Goal: Task Accomplishment & Management: Use online tool/utility

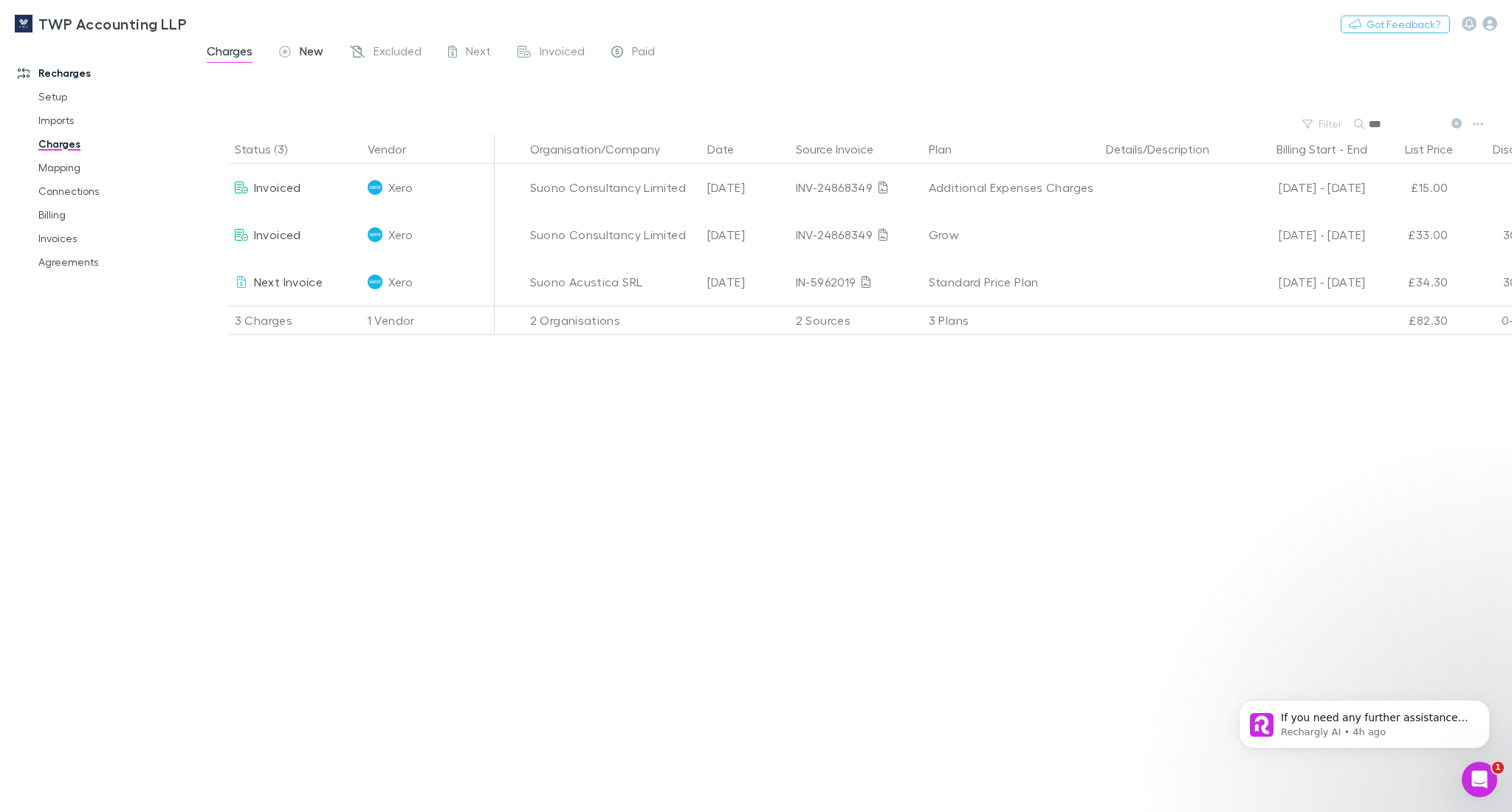
click at [303, 53] on span "New" at bounding box center [312, 53] width 24 height 19
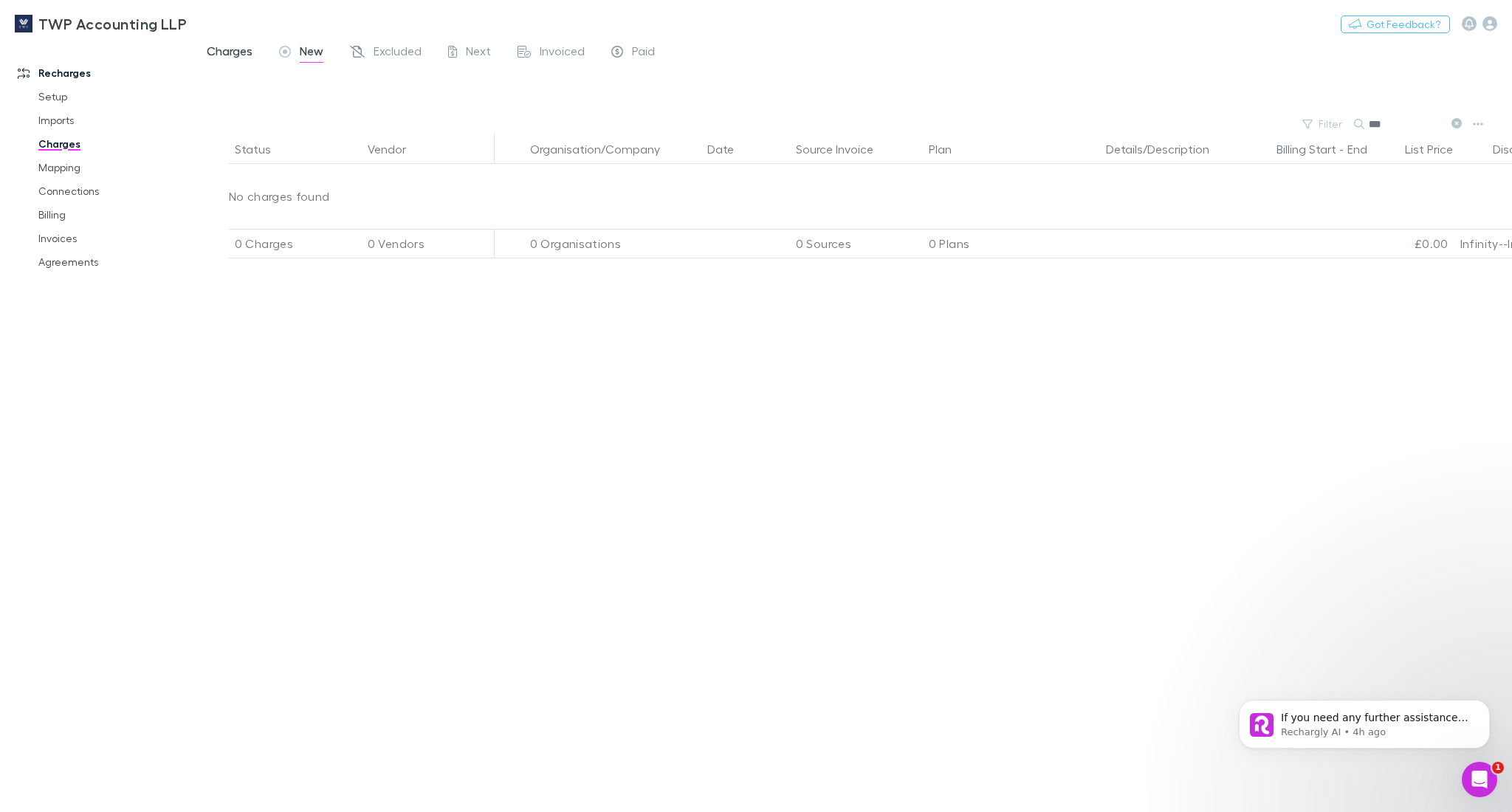
click at [249, 46] on span "Charges" at bounding box center [230, 53] width 46 height 19
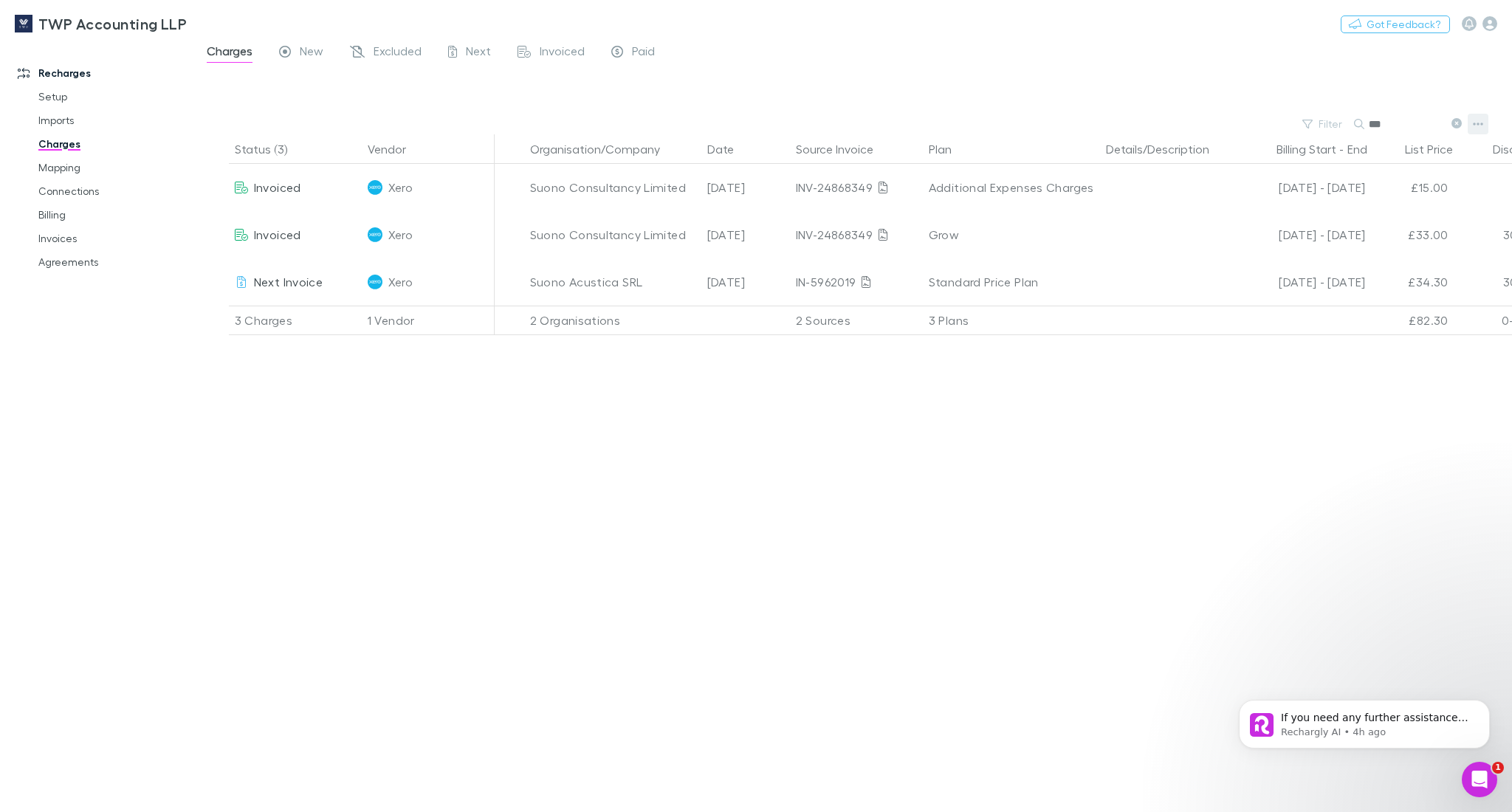
click at [1481, 124] on icon "button" at bounding box center [1478, 124] width 10 height 3
click at [1340, 183] on p "Plan exclusions" at bounding box center [1387, 180] width 180 height 18
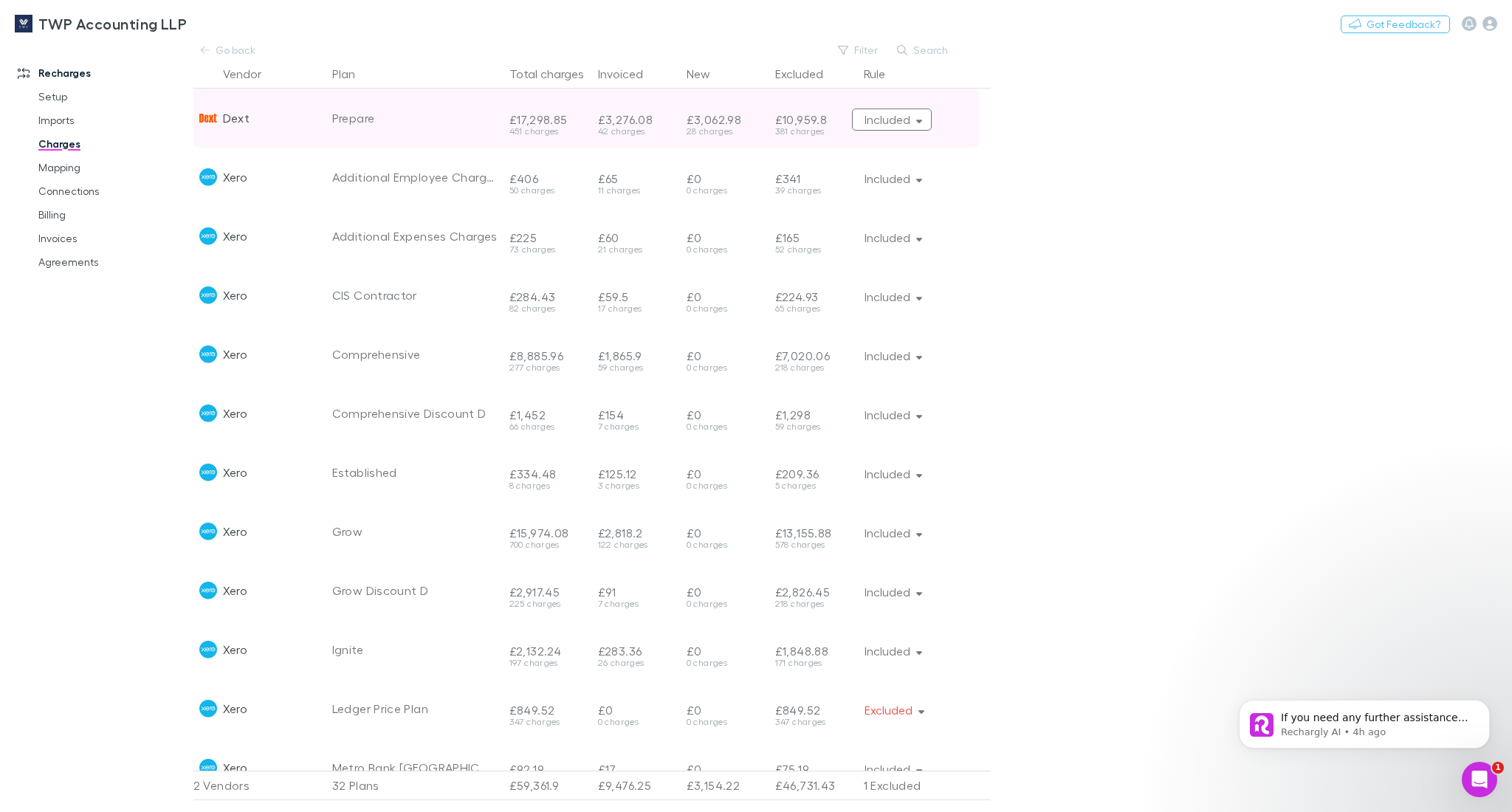
click at [892, 124] on button "Included" at bounding box center [892, 120] width 80 height 22
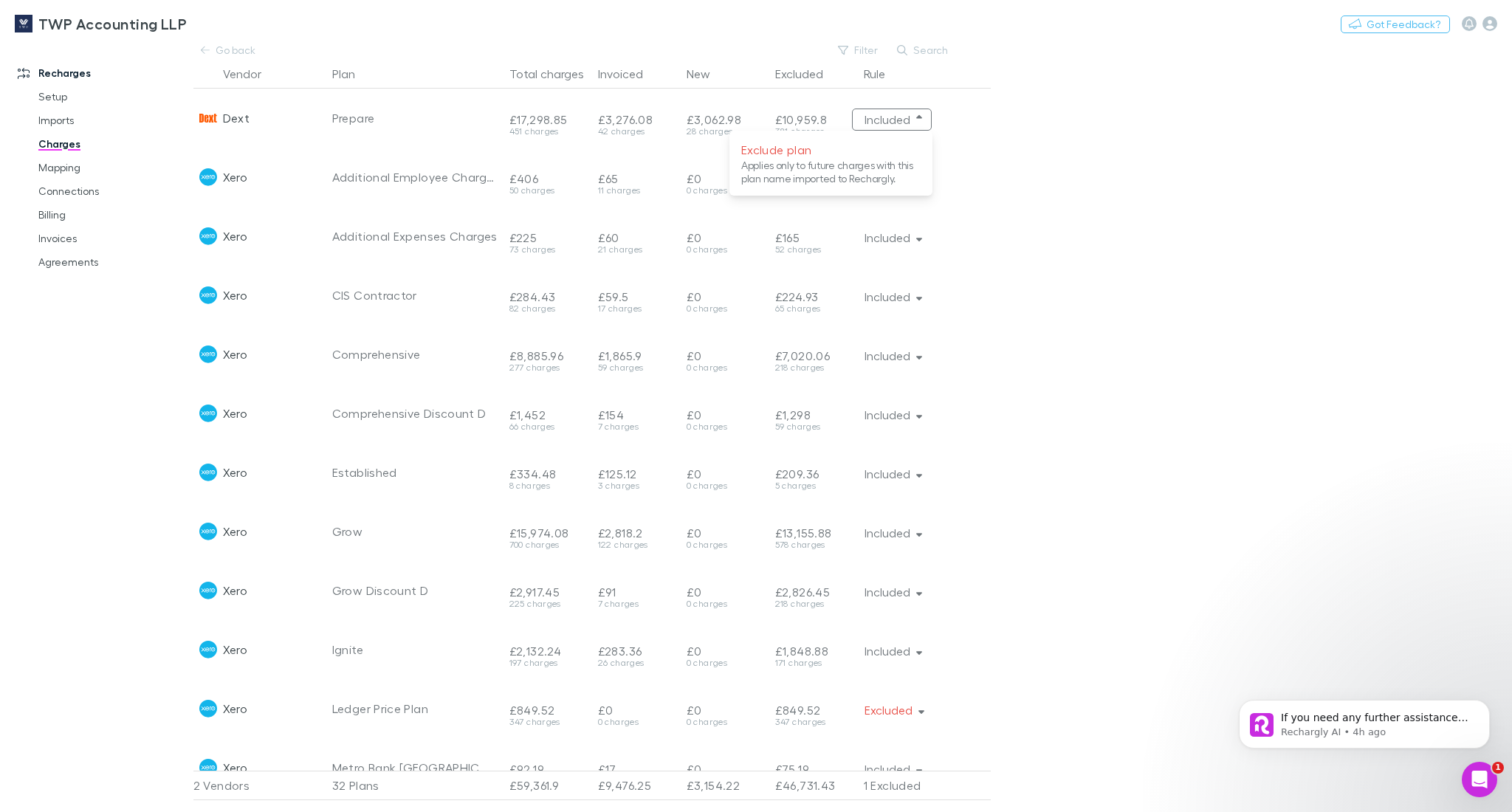
click at [1117, 219] on div at bounding box center [756, 406] width 1512 height 812
click at [206, 45] on icon at bounding box center [206, 50] width 9 height 10
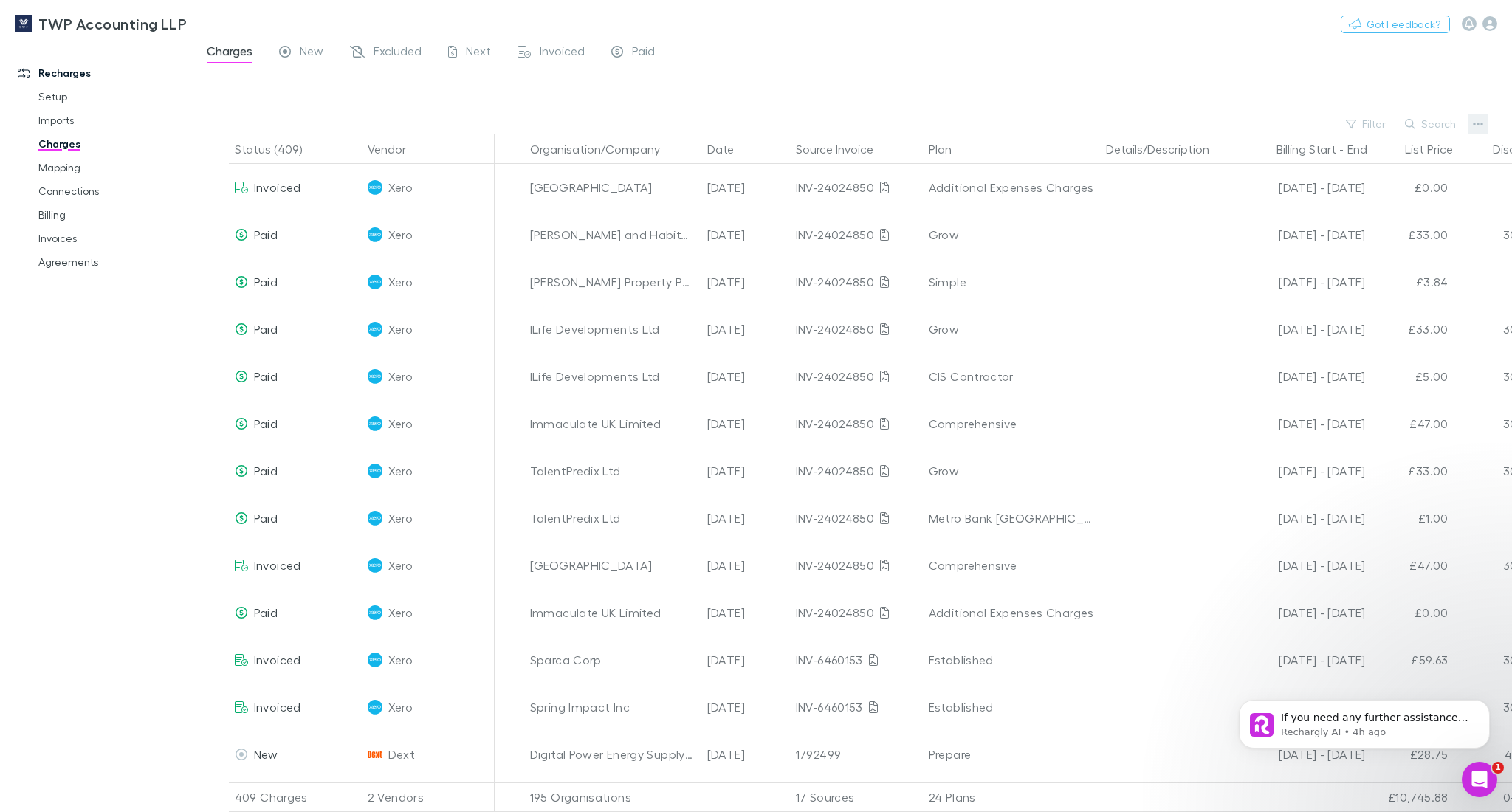
click at [1478, 123] on icon "button" at bounding box center [1478, 124] width 10 height 3
click at [1362, 157] on p "Add single charge" at bounding box center [1387, 153] width 180 height 18
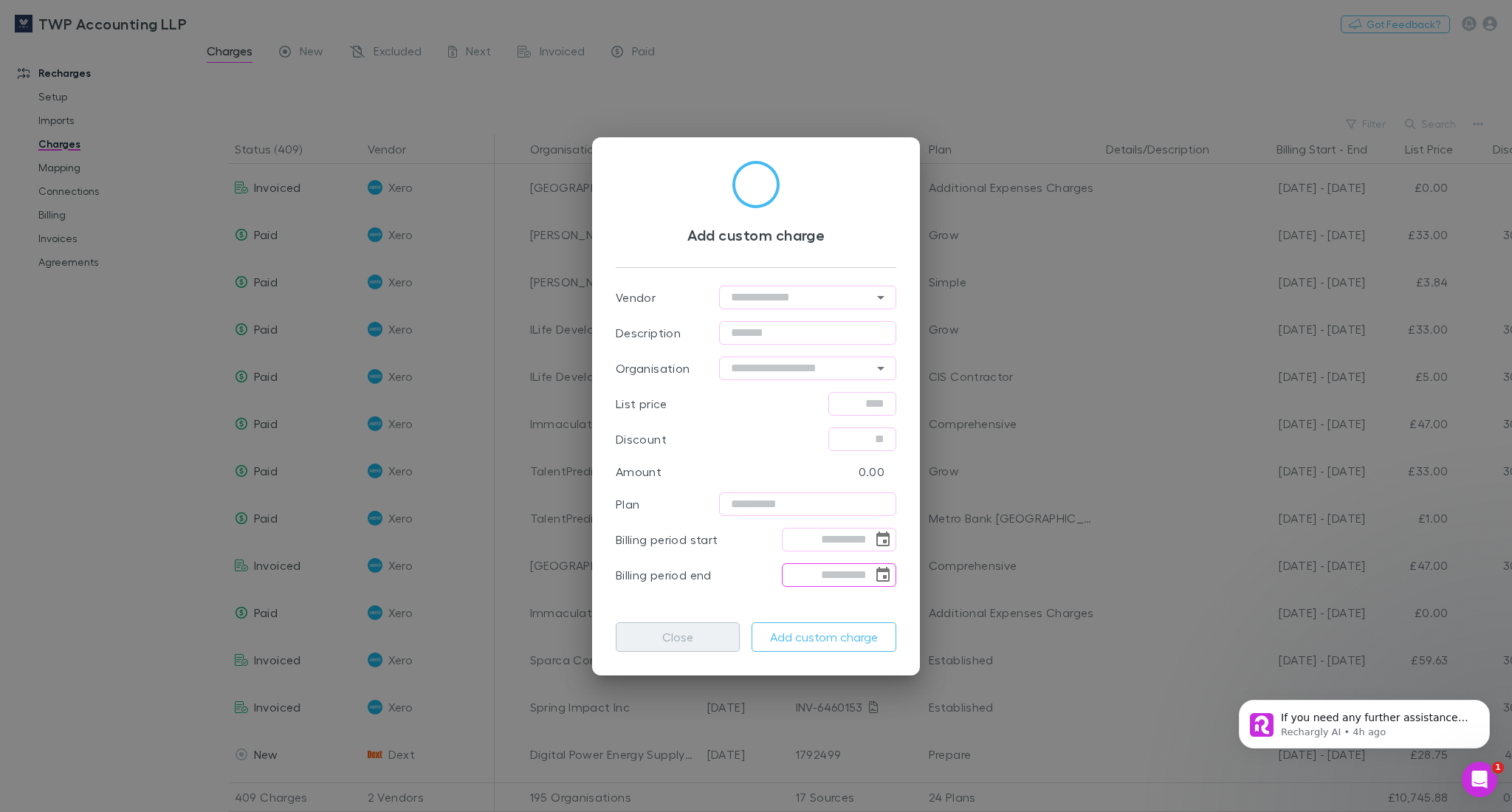
click at [692, 649] on button "Close" at bounding box center [678, 637] width 124 height 29
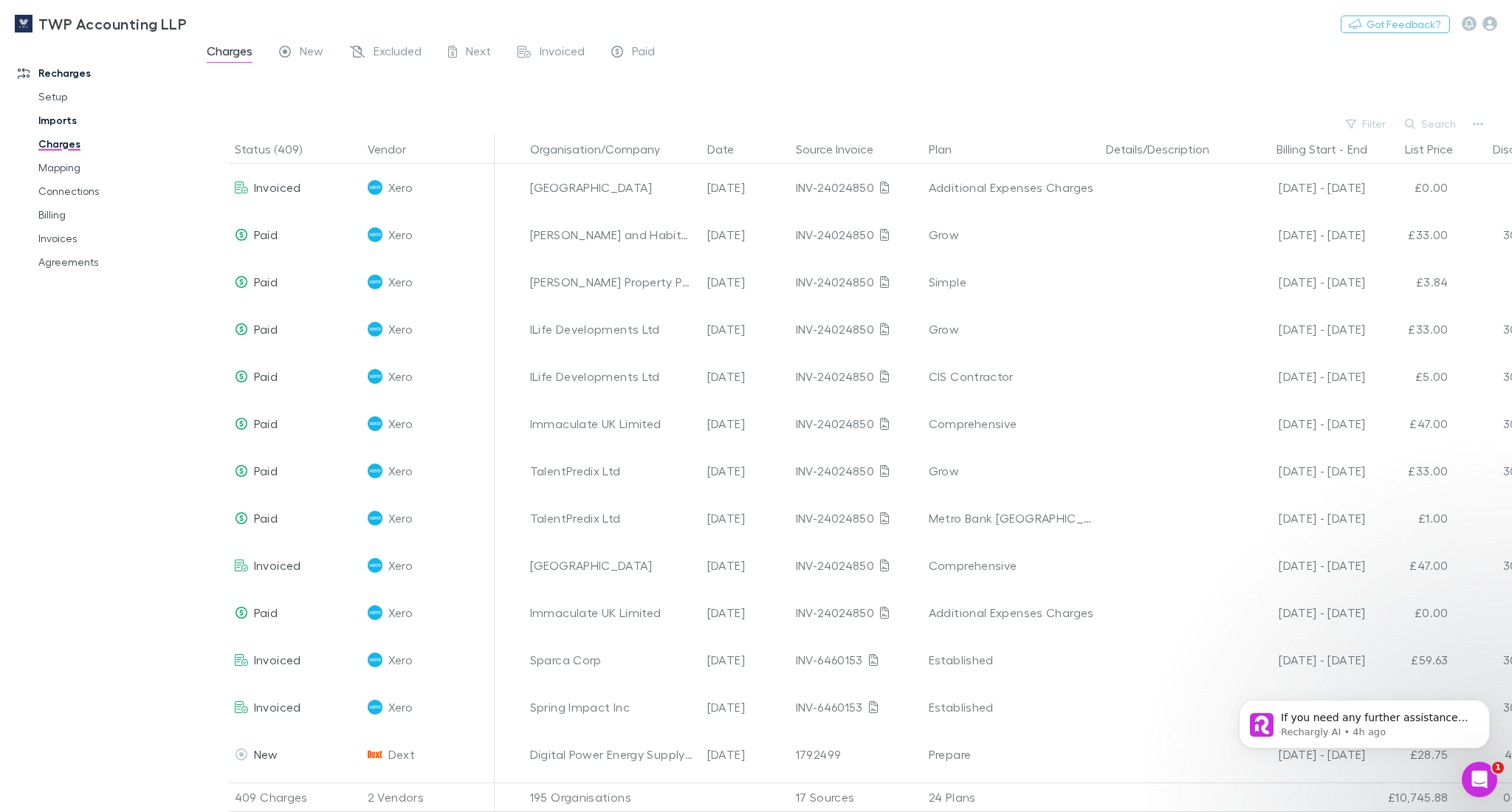
click at [65, 120] on link "Imports" at bounding box center [114, 121] width 182 height 24
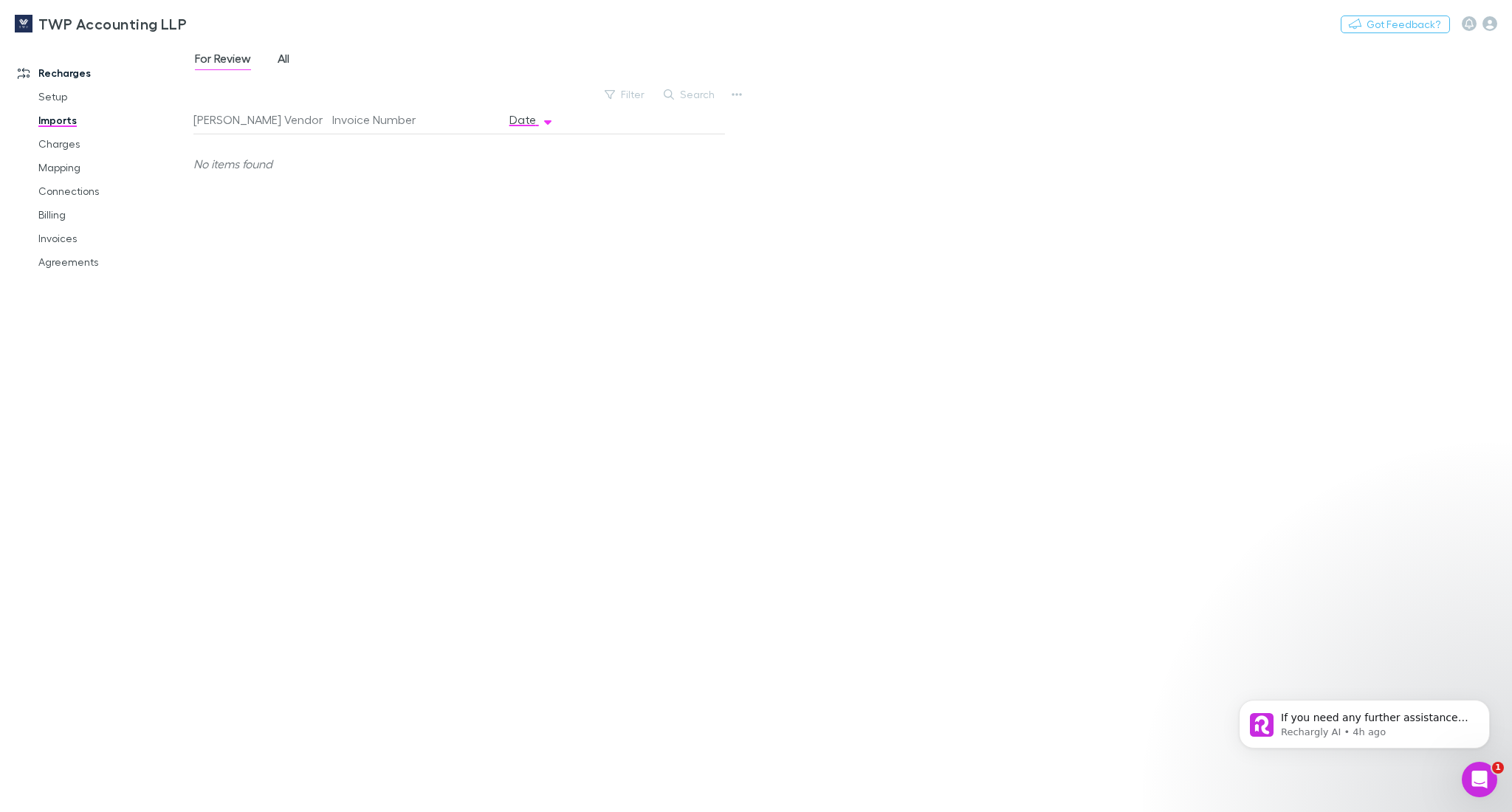
click at [288, 59] on span "All" at bounding box center [283, 60] width 12 height 19
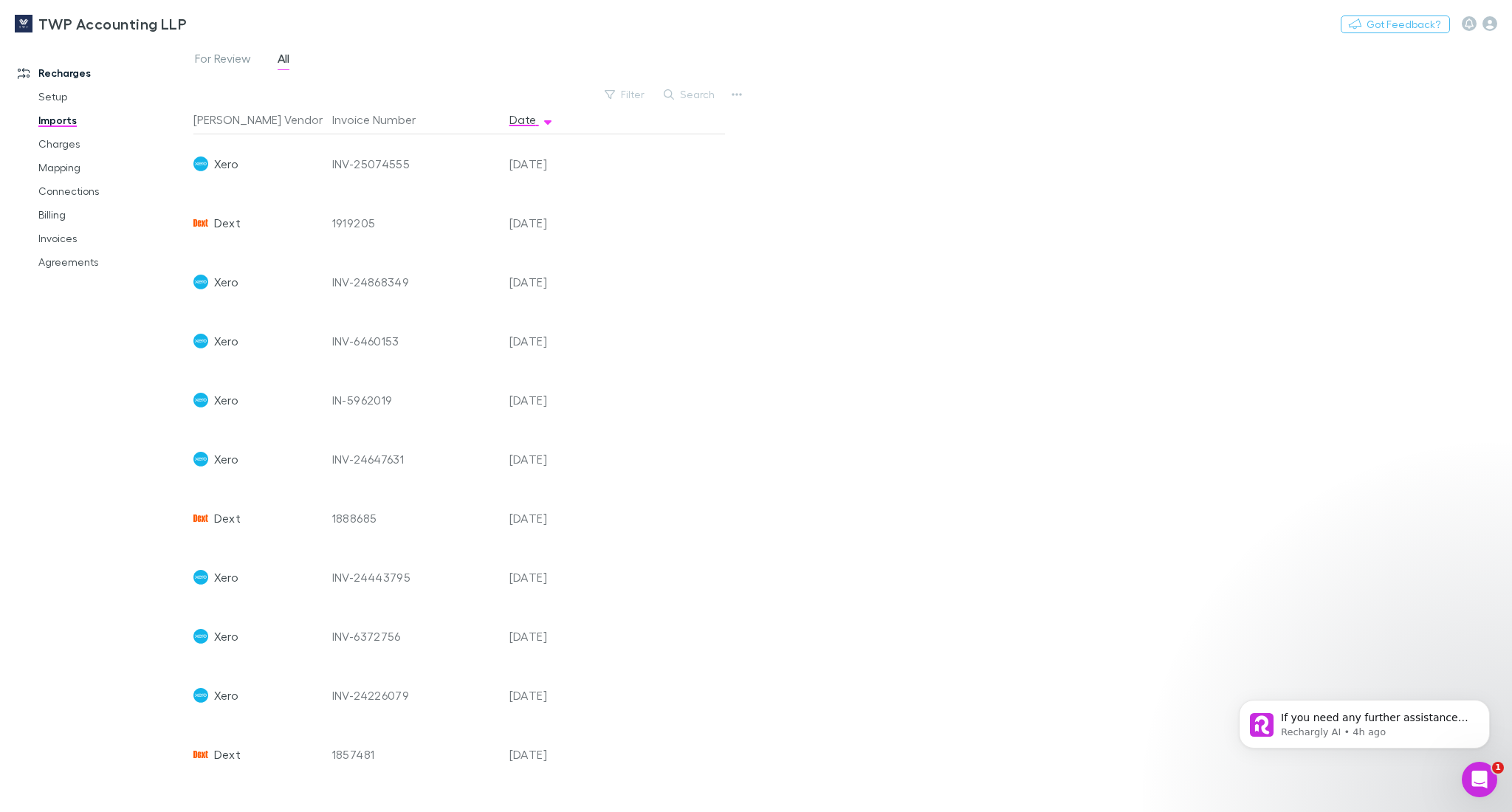
click at [227, 224] on span "Dext" at bounding box center [227, 223] width 27 height 59
click at [374, 231] on div "1919205" at bounding box center [414, 223] width 165 height 59
click at [576, 209] on div "[DATE]" at bounding box center [548, 223] width 89 height 59
click at [539, 236] on div "[DATE]" at bounding box center [548, 223] width 89 height 59
click at [74, 146] on link "Charges" at bounding box center [114, 144] width 182 height 24
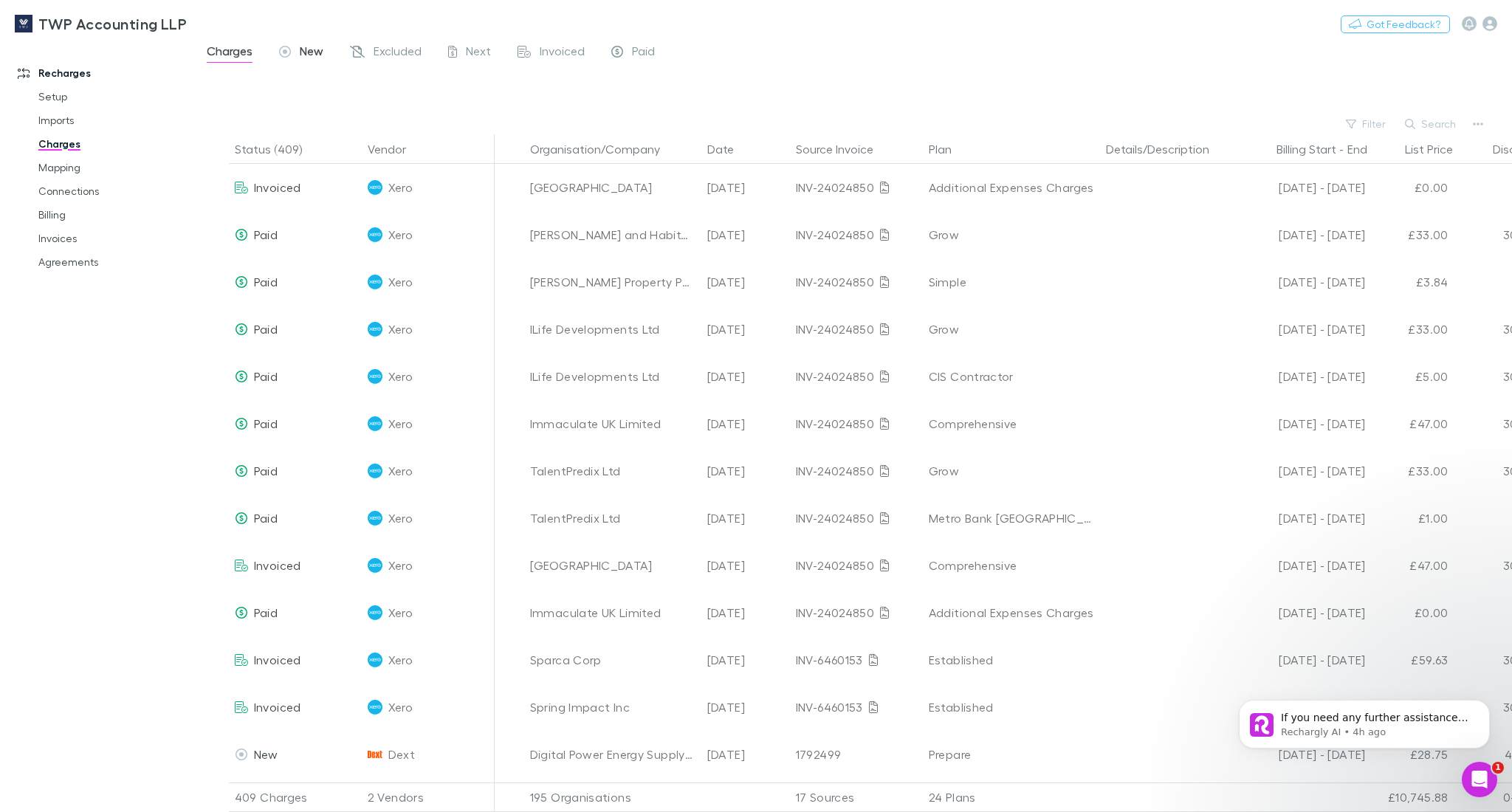
click at [305, 53] on span "New" at bounding box center [312, 53] width 24 height 19
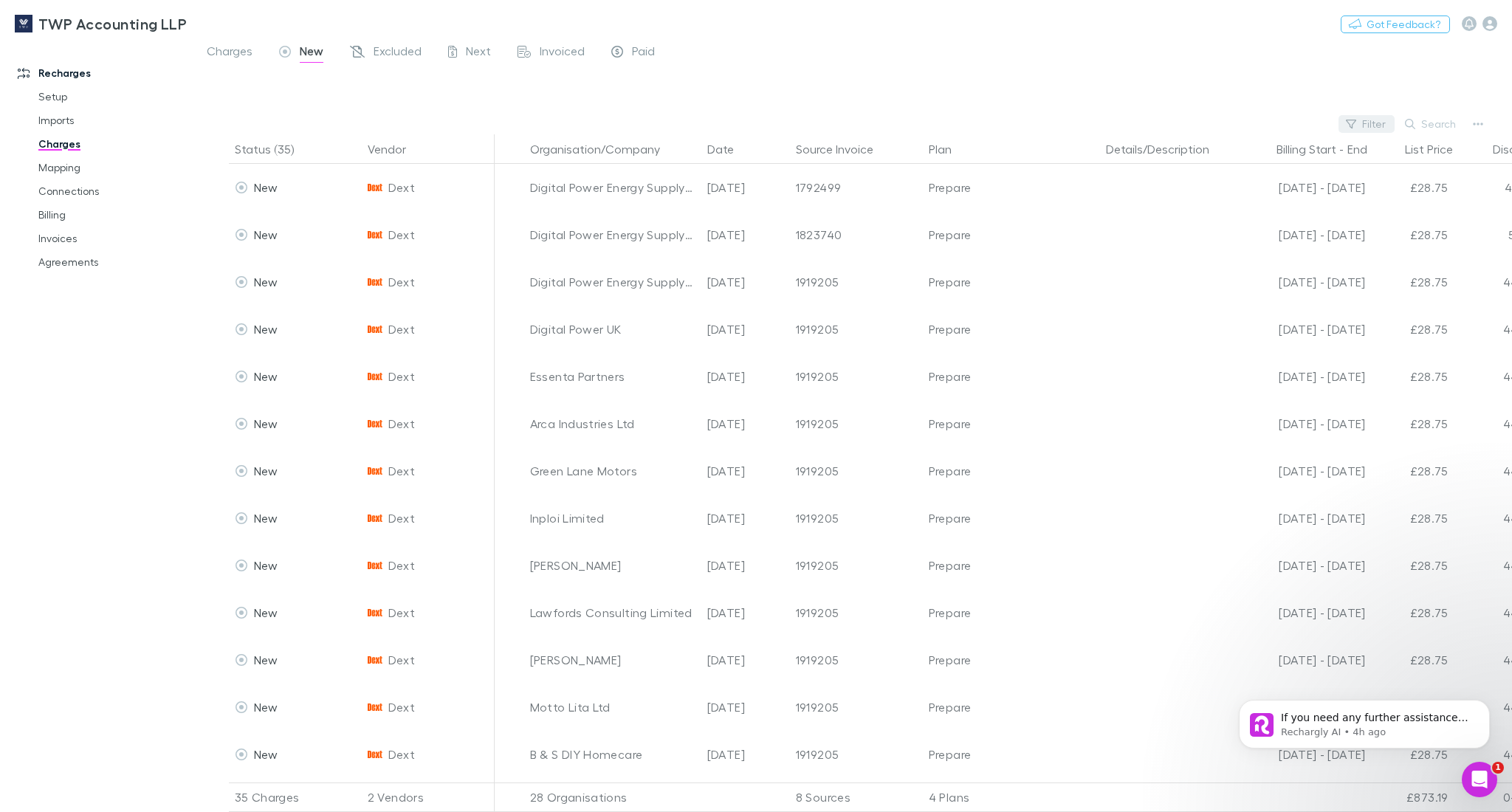
click at [1372, 122] on button "Filter" at bounding box center [1366, 124] width 56 height 18
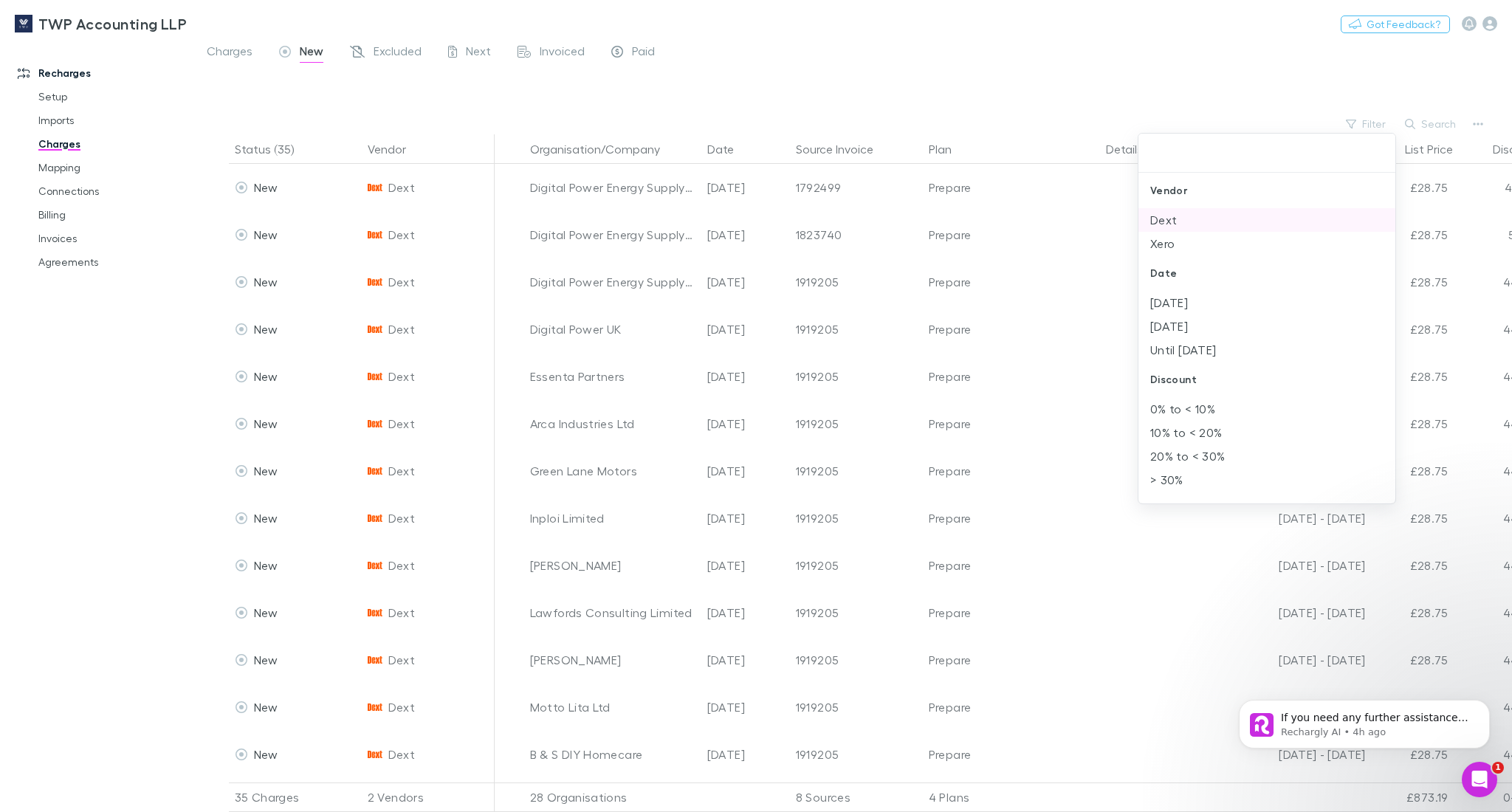
click at [1179, 220] on li "Dext" at bounding box center [1267, 220] width 257 height 24
click at [1116, 39] on div at bounding box center [756, 406] width 1512 height 812
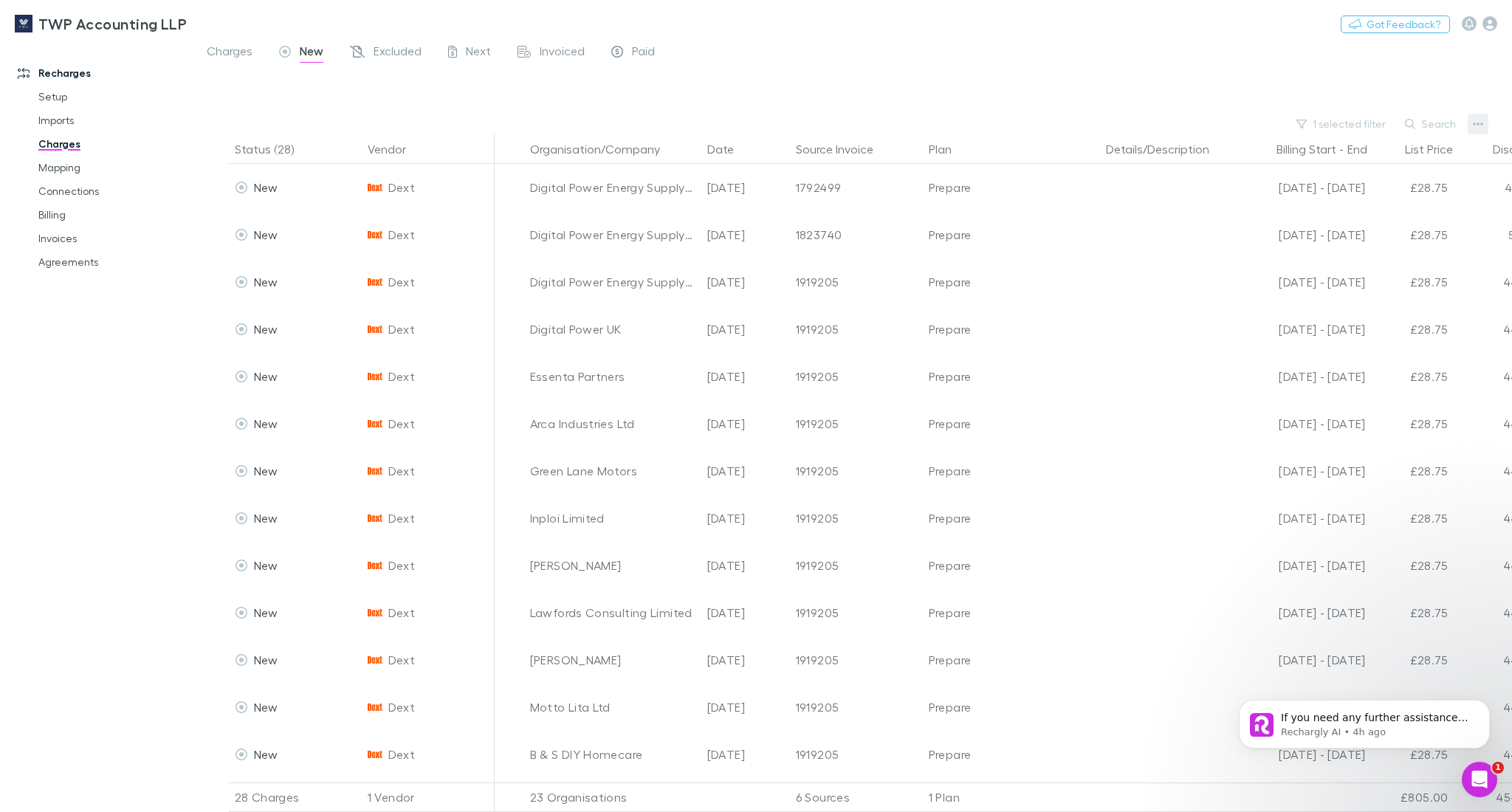
click at [1473, 121] on icon "button" at bounding box center [1478, 124] width 10 height 12
click at [1353, 176] on p "Plan exclusions" at bounding box center [1387, 180] width 180 height 18
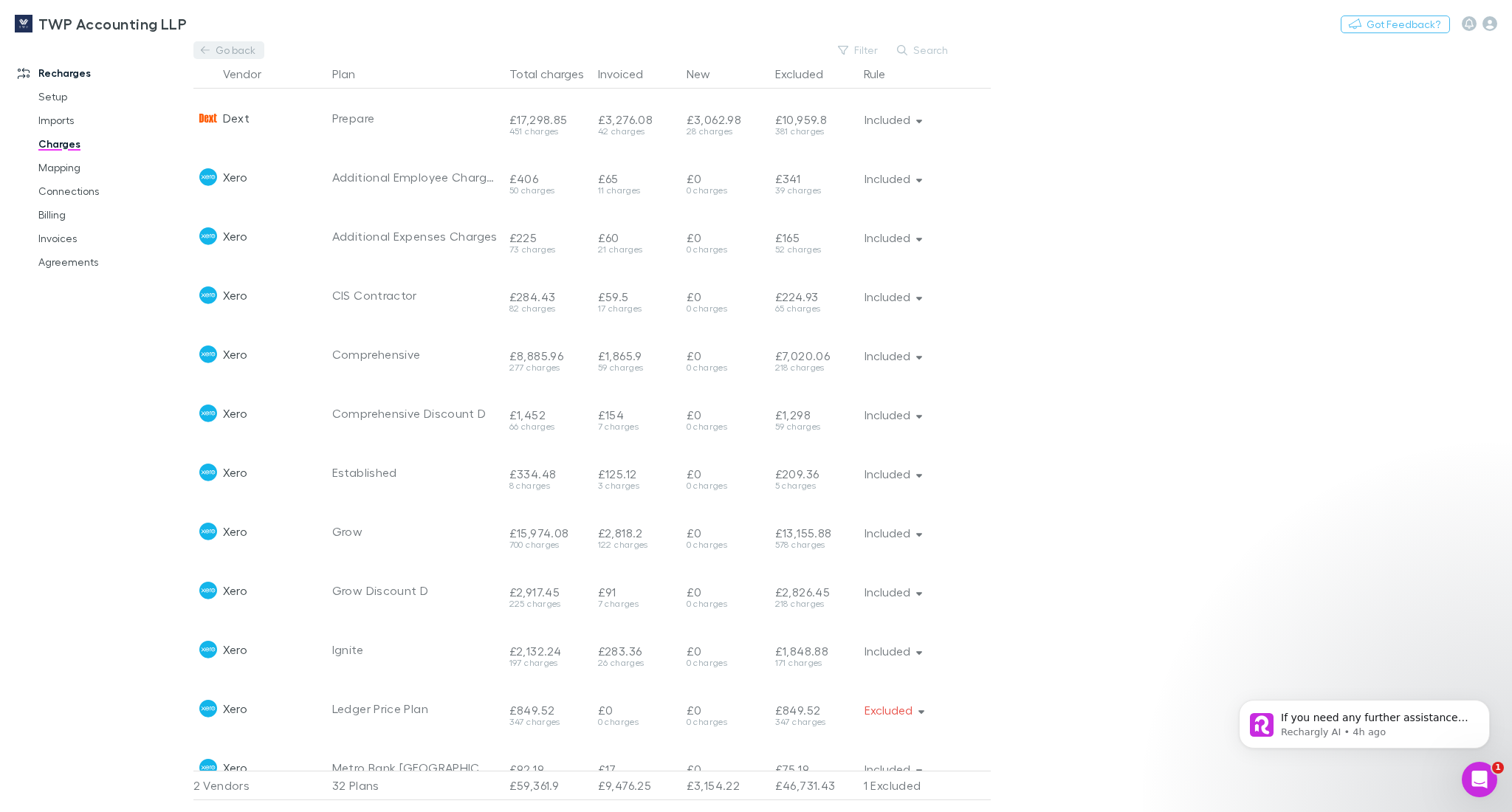
click at [220, 49] on link "Go back" at bounding box center [229, 50] width 71 height 18
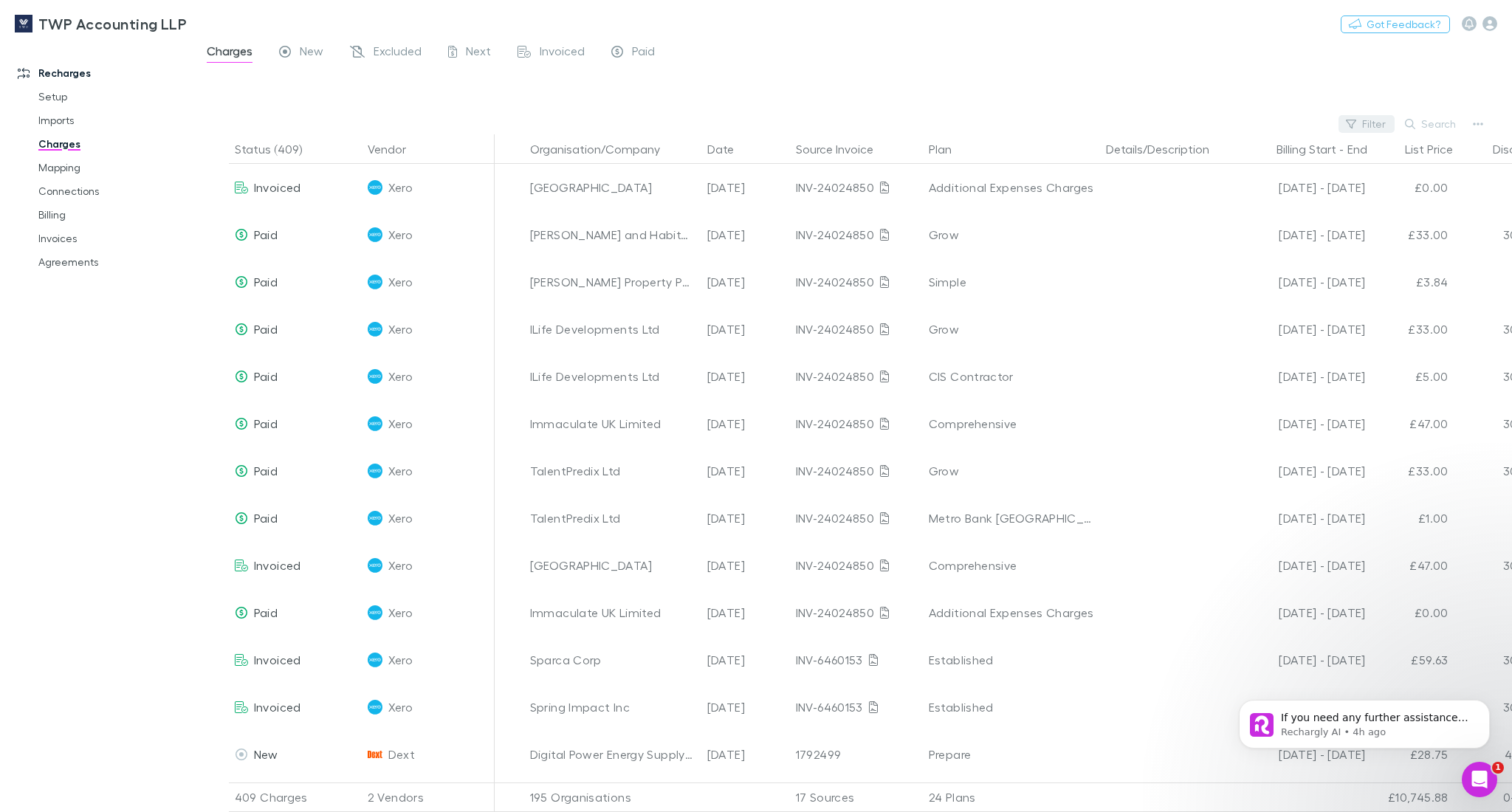
click at [1385, 124] on button "Filter" at bounding box center [1366, 124] width 56 height 18
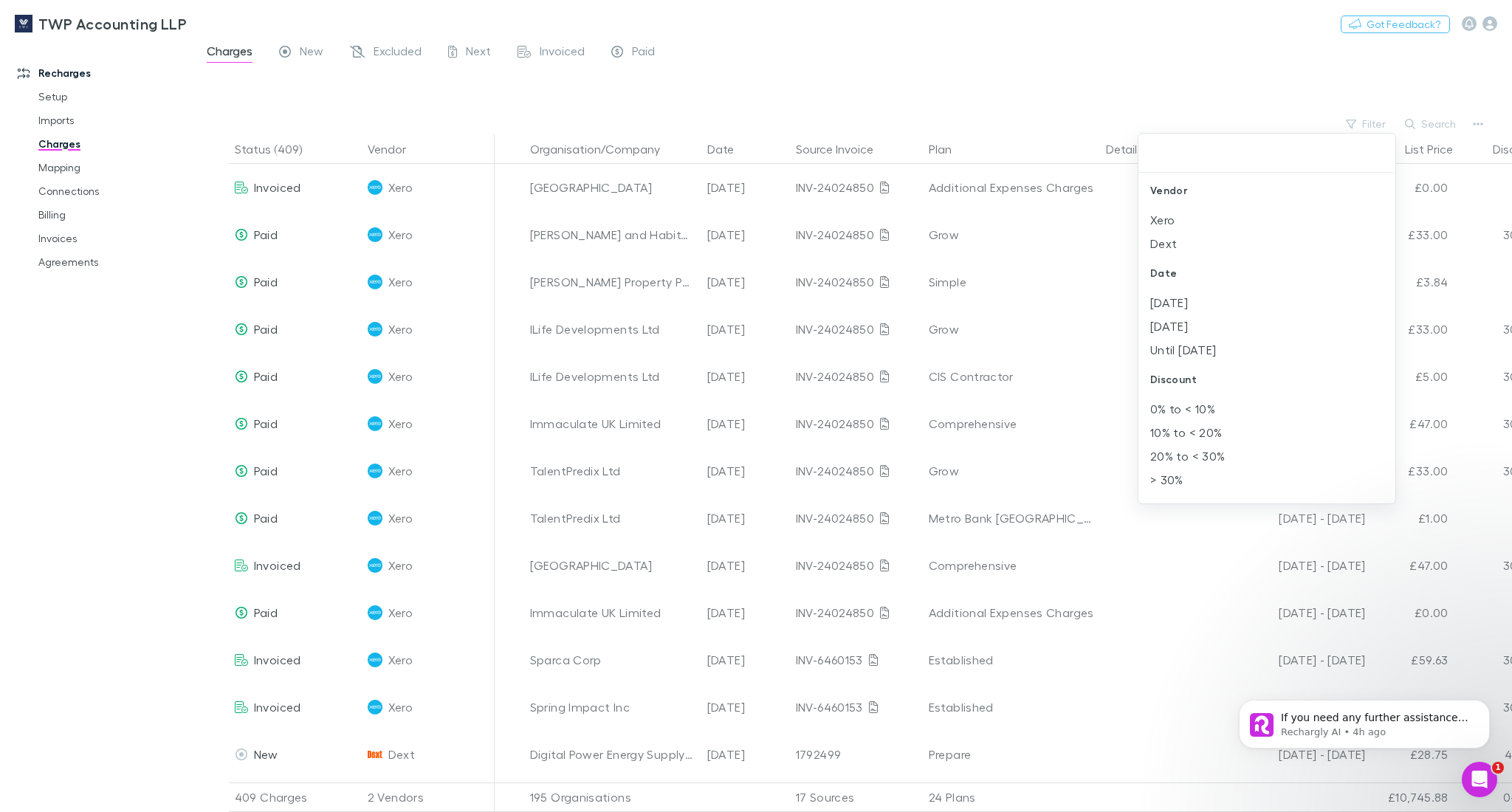
click at [1154, 106] on div at bounding box center [756, 406] width 1512 height 812
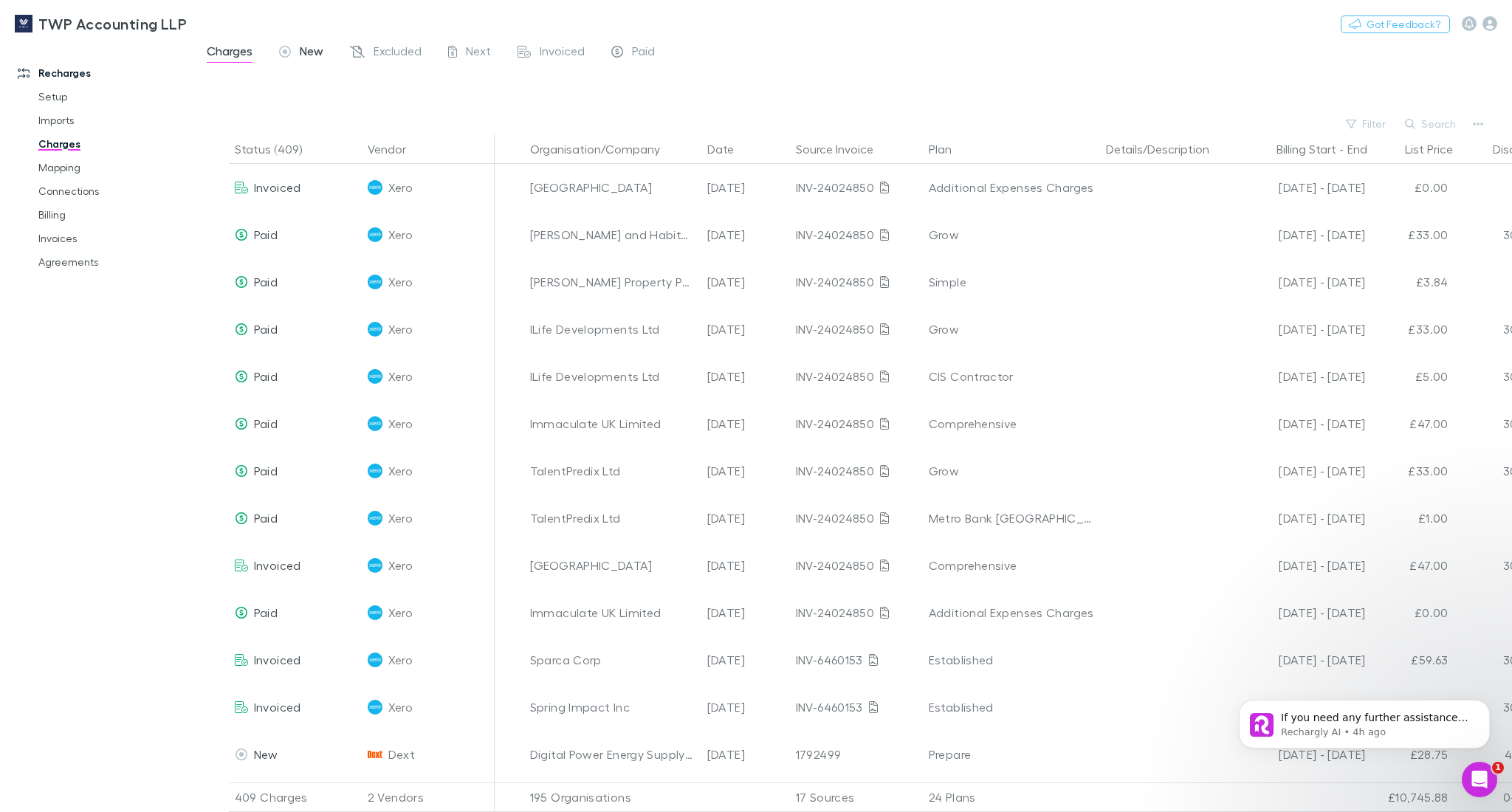
click at [297, 52] on div "New" at bounding box center [301, 53] width 44 height 19
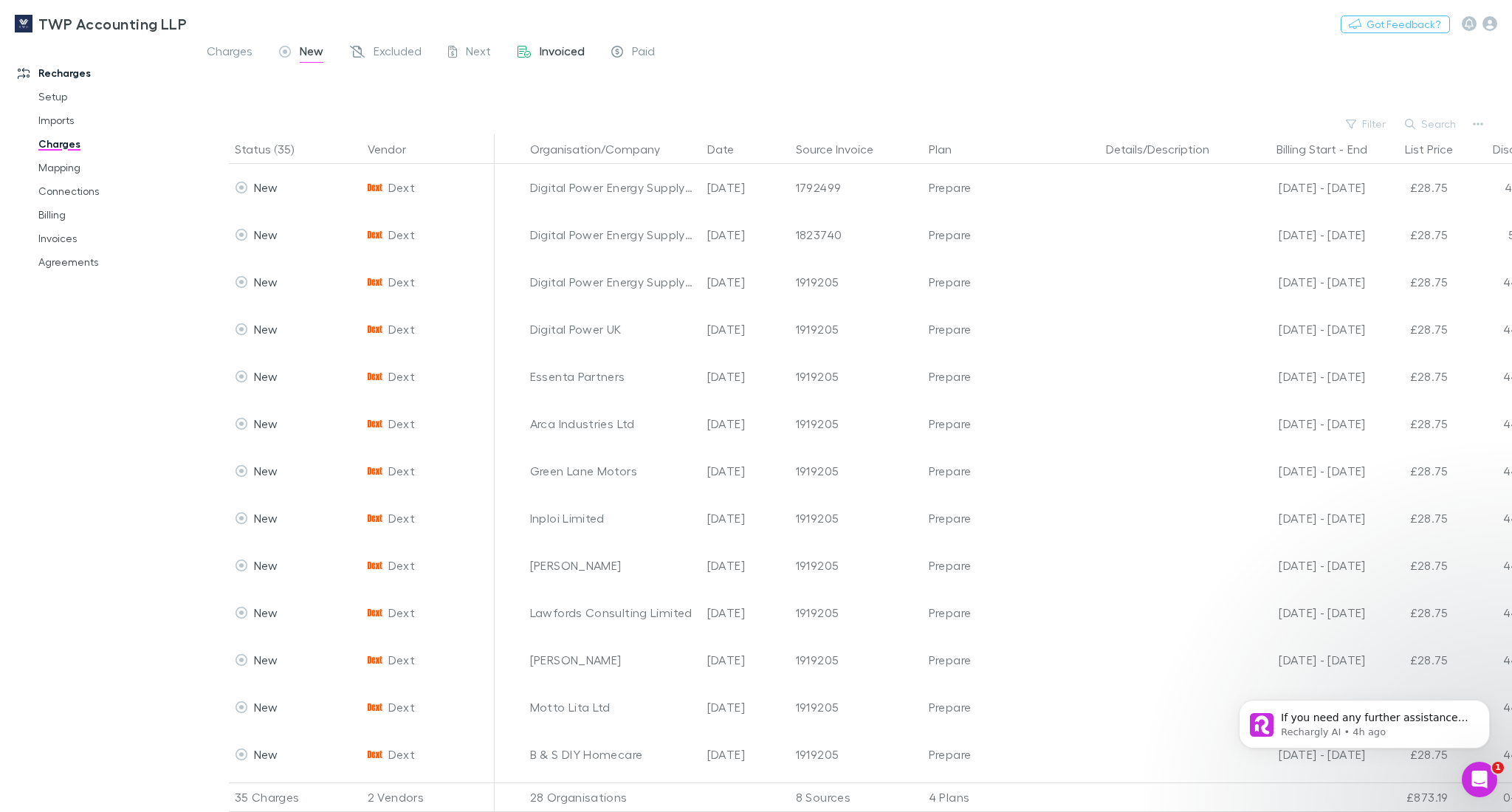
click at [557, 50] on span "Invoiced" at bounding box center [561, 53] width 45 height 19
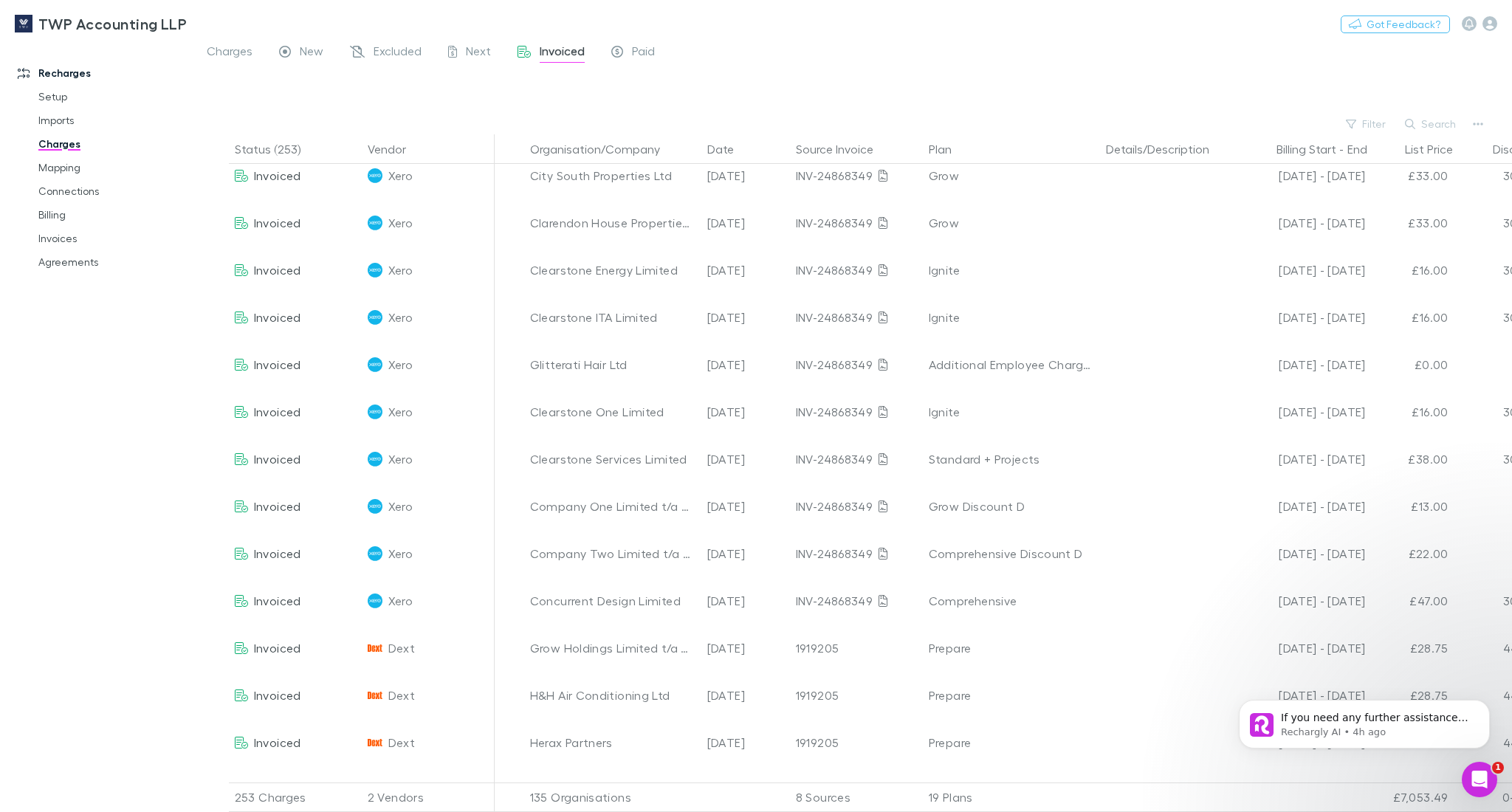
scroll to position [7972, 0]
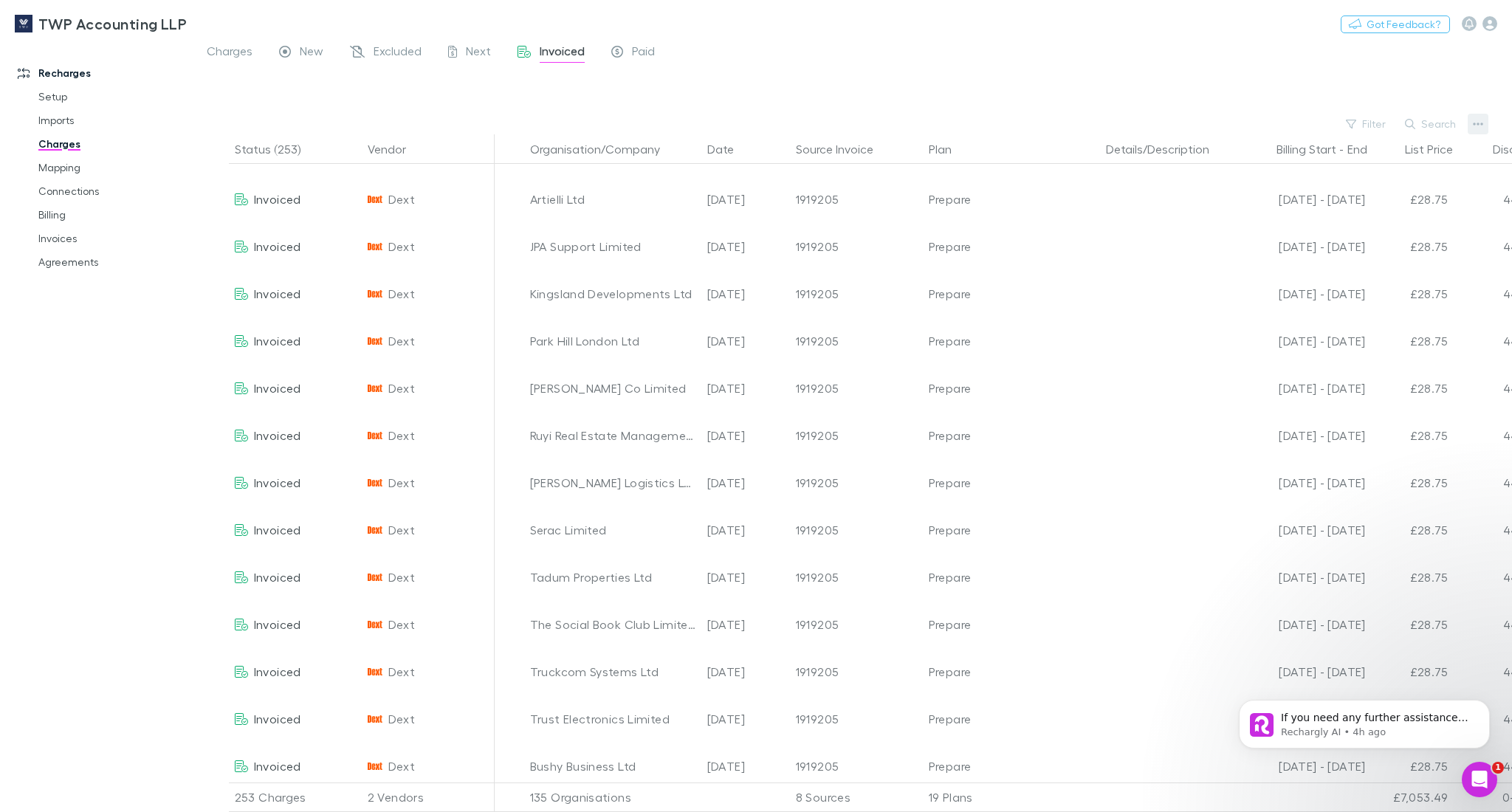
click at [1473, 120] on icon "button" at bounding box center [1478, 124] width 10 height 12
click at [1366, 182] on p "Plan exclusions" at bounding box center [1387, 180] width 180 height 18
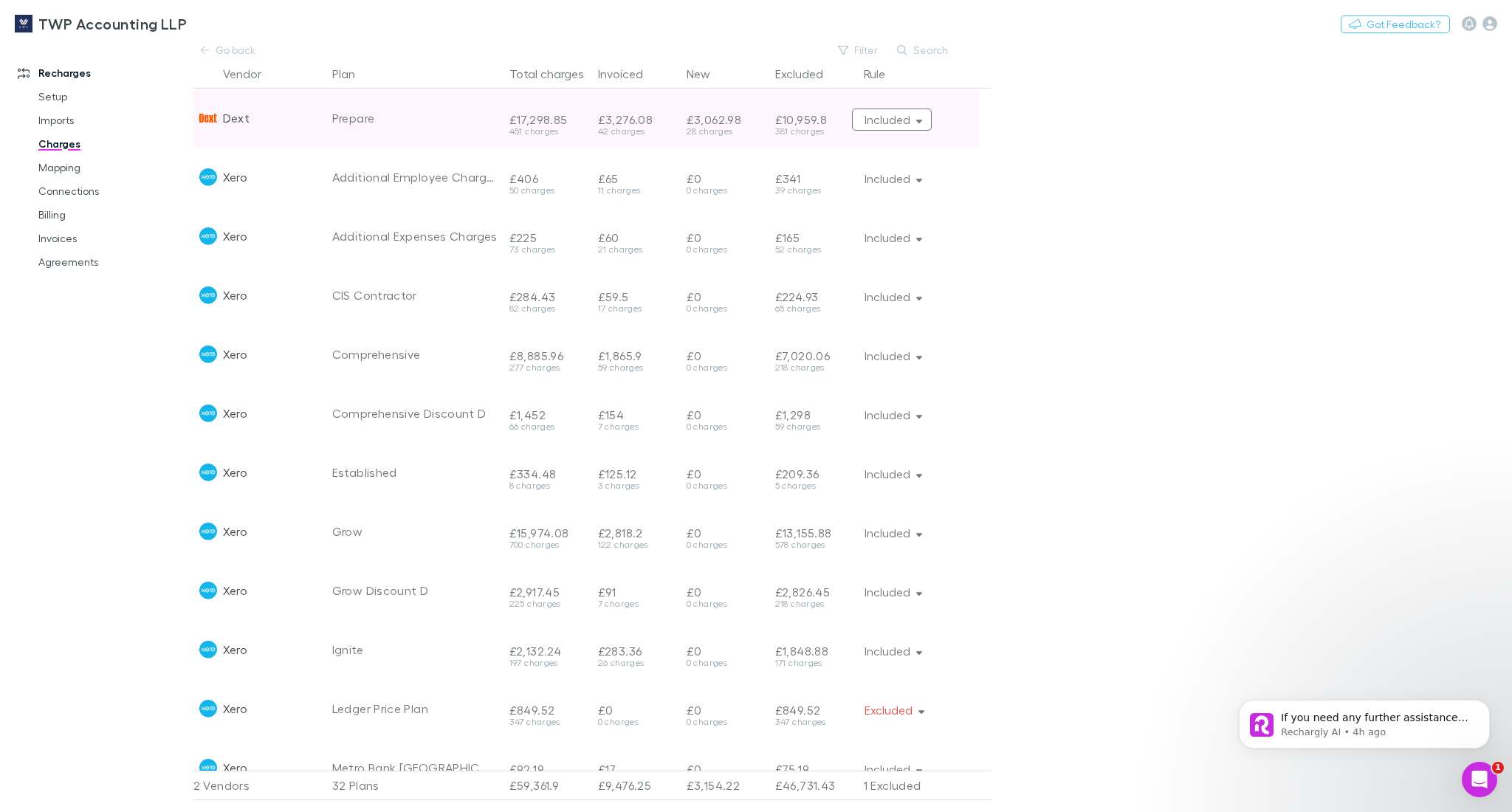
click at [912, 125] on button "Included" at bounding box center [892, 120] width 80 height 22
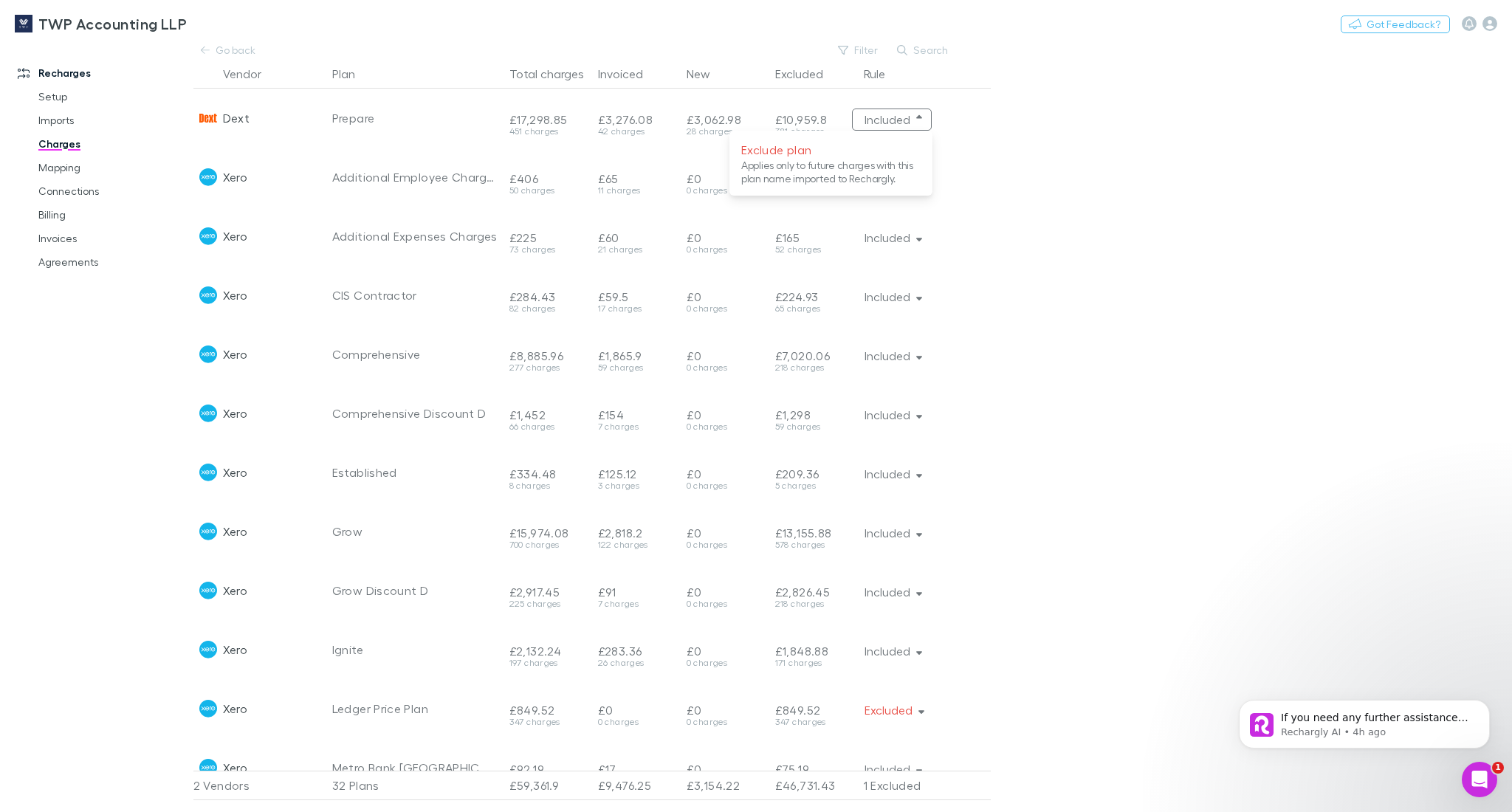
click at [1084, 113] on div at bounding box center [756, 406] width 1512 height 812
click at [214, 52] on link "Go back" at bounding box center [229, 50] width 71 height 18
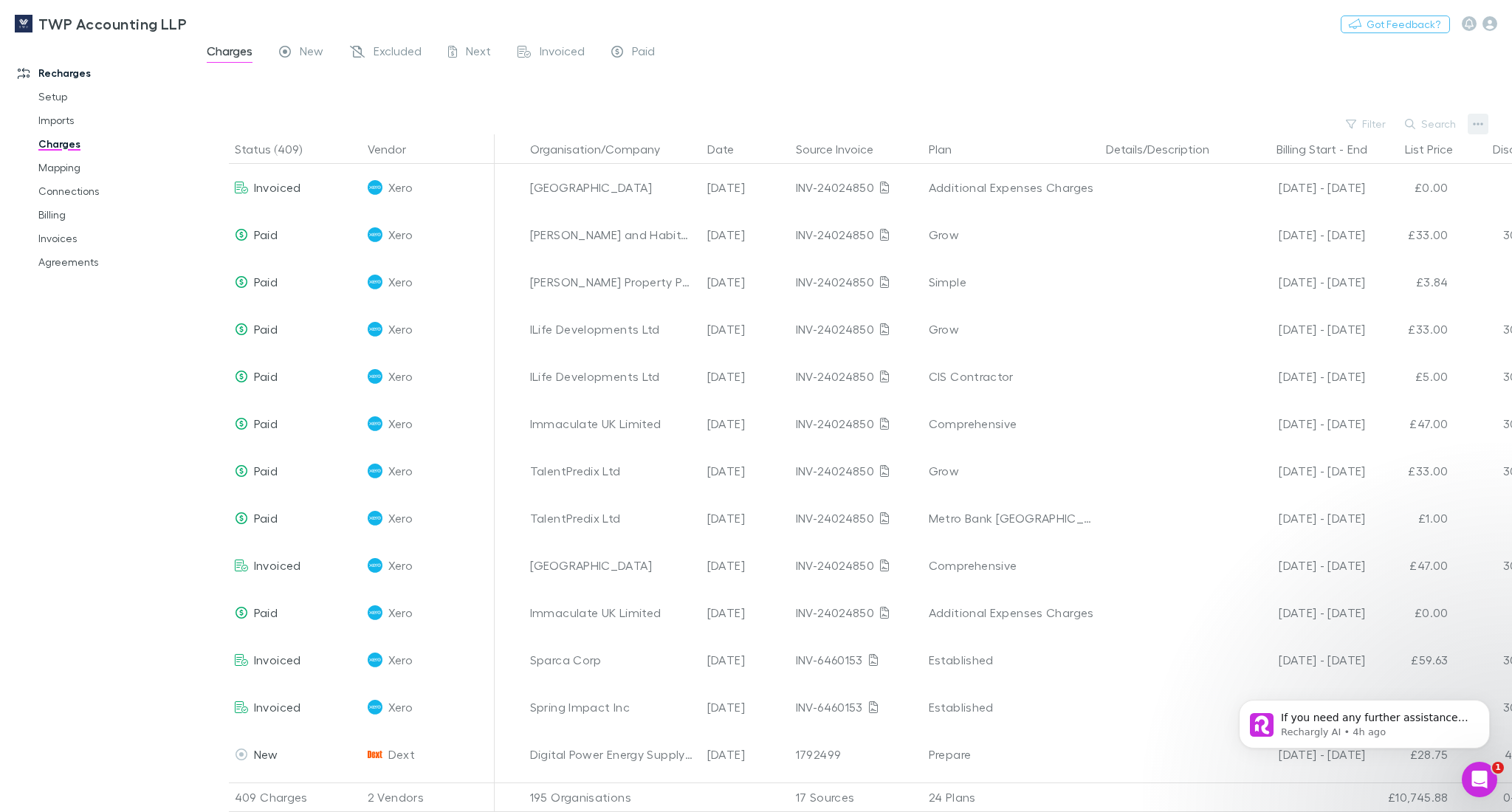
click at [1481, 118] on icon "button" at bounding box center [1478, 124] width 10 height 12
click at [1152, 33] on div at bounding box center [756, 406] width 1512 height 812
drag, startPoint x: 80, startPoint y: 117, endPoint x: 99, endPoint y: 479, distance: 362.5
click at [99, 479] on div "Recharges Setup Imports Charges Mapping Connections Billing Invoices Agreements" at bounding box center [104, 424] width 208 height 757
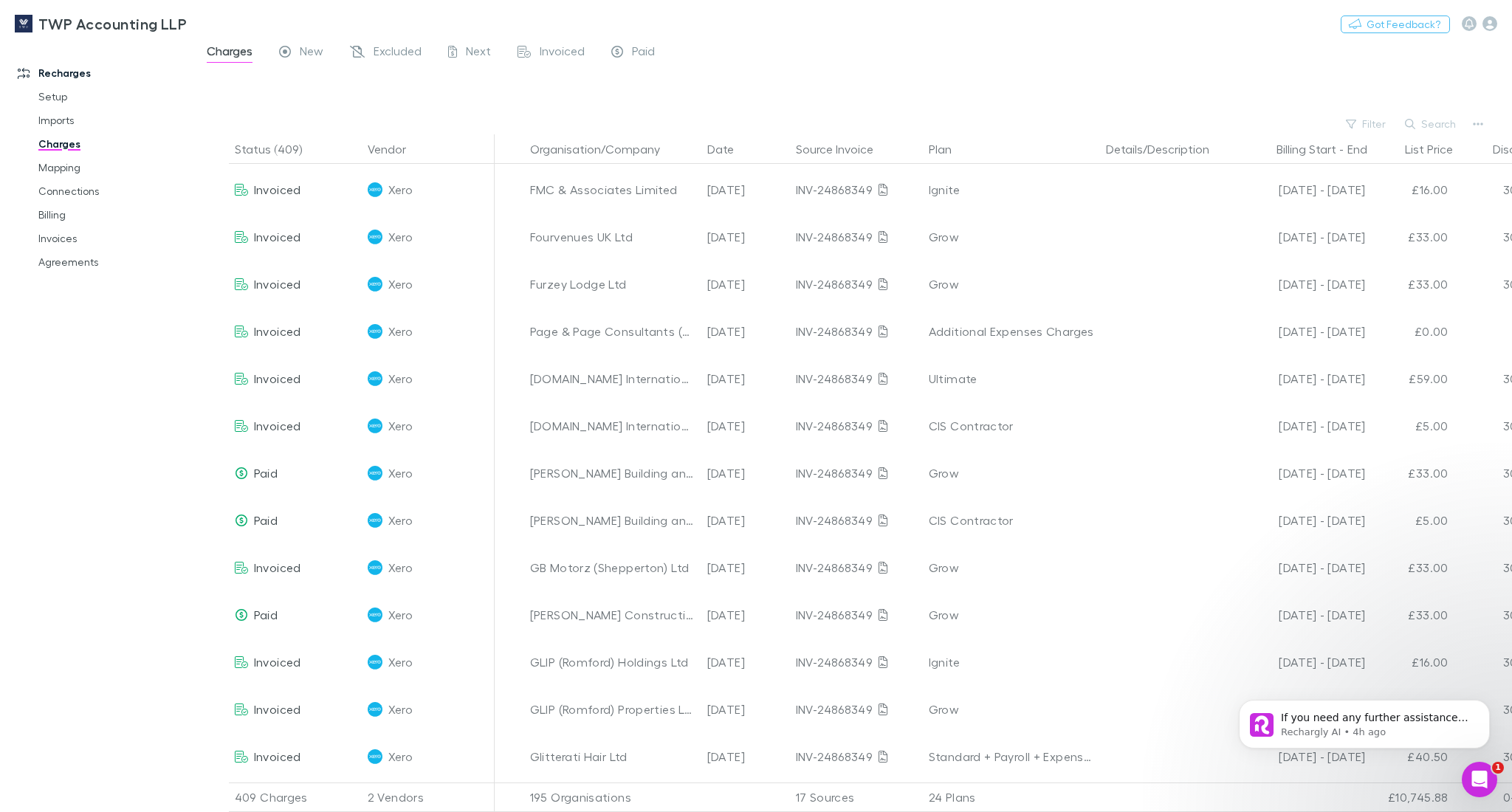
scroll to position [2559, 0]
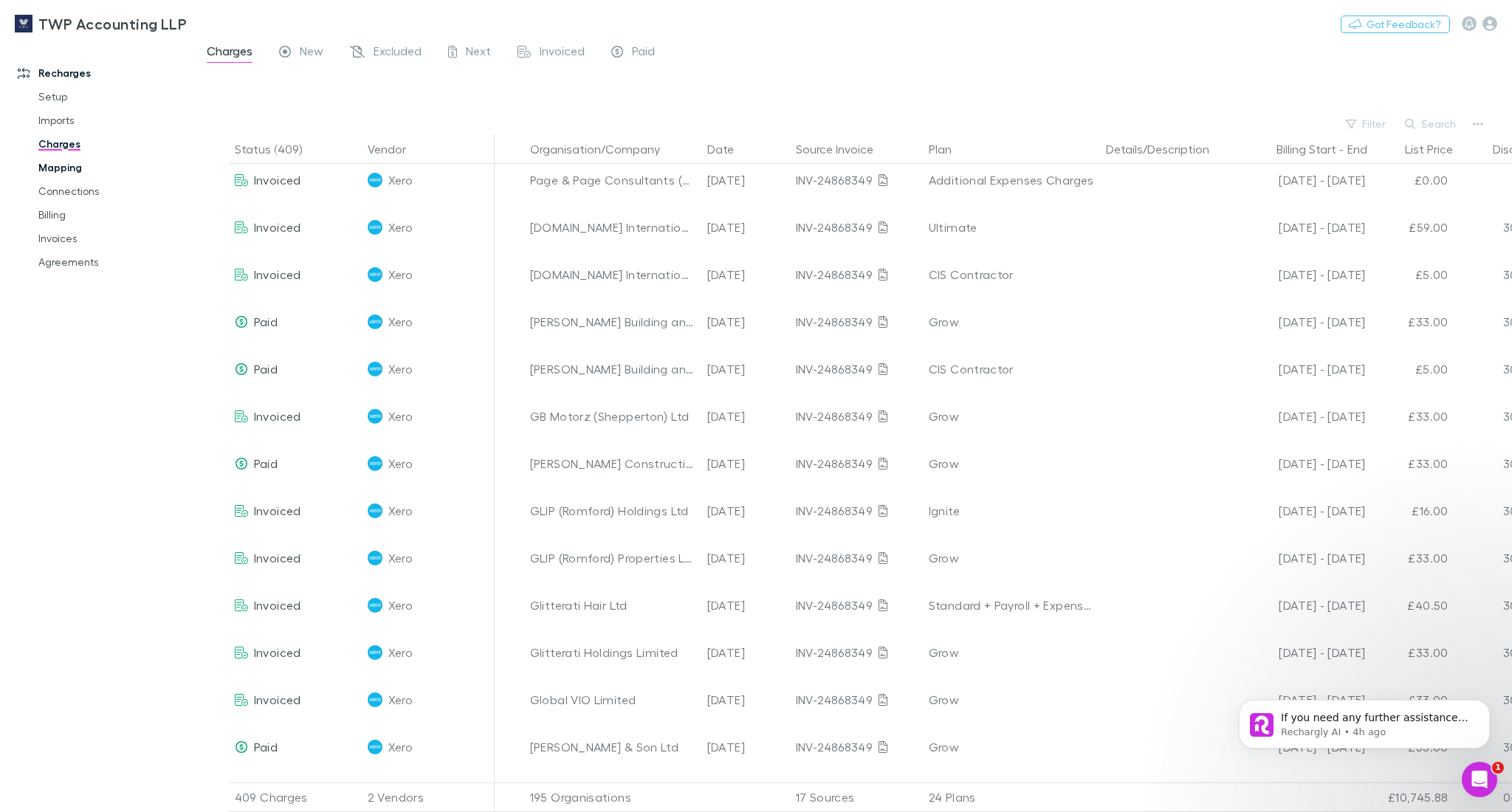
click at [65, 164] on link "Mapping" at bounding box center [114, 168] width 182 height 24
